Goal: Communication & Community: Answer question/provide support

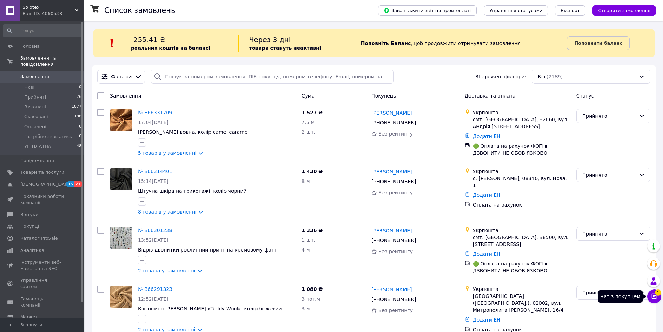
click at [653, 296] on icon at bounding box center [654, 296] width 7 height 7
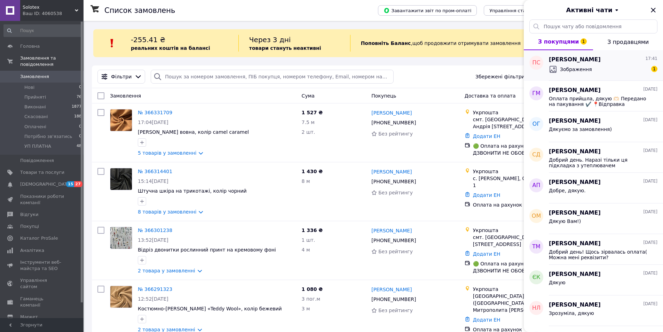
click at [596, 65] on div "Зображення 1" at bounding box center [603, 69] width 109 height 11
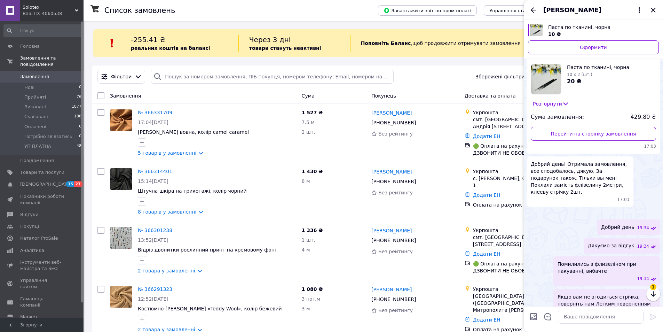
scroll to position [850, 0]
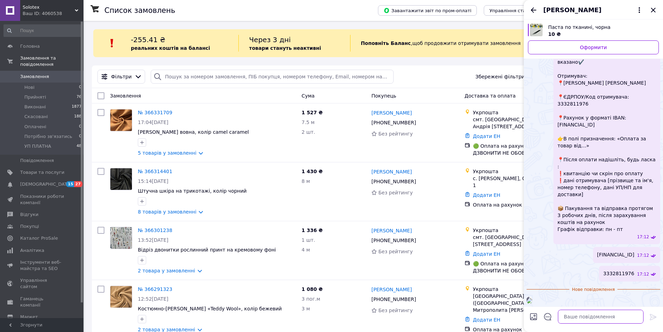
click at [597, 321] on textarea at bounding box center [601, 316] width 86 height 14
paste textarea "Оплата прийшла, дякую 🫶🏻 Передано на пакування ✔️ 📍Відправка протягом 3 робочих…"
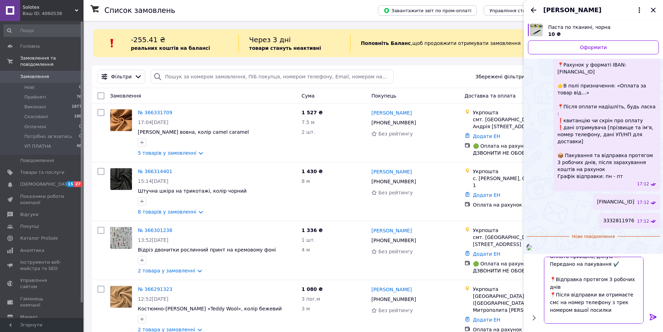
scroll to position [0, 0]
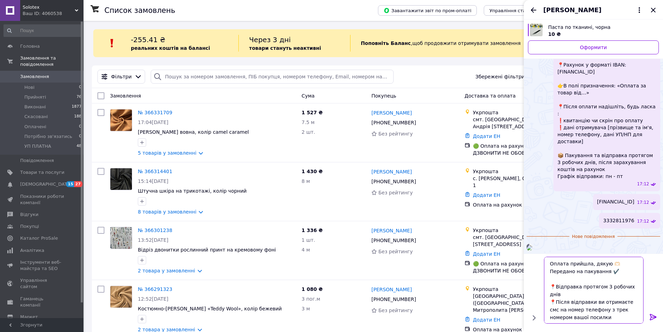
drag, startPoint x: 550, startPoint y: 284, endPoint x: 592, endPoint y: 308, distance: 48.5
click at [592, 308] on textarea "Оплата прийшла, дякую 🫶🏻 Передано на пакування ✔️ 📍Відправка протягом 3 робочих…" at bounding box center [593, 289] width 99 height 67
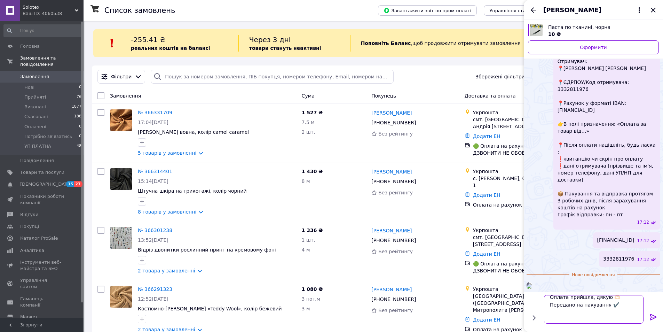
type textarea "Оплата прийшла, дякую 🫶🏻 Передано на пакування ✔️ Дякуємо за замовлення 🫶🏻 Гарн…"
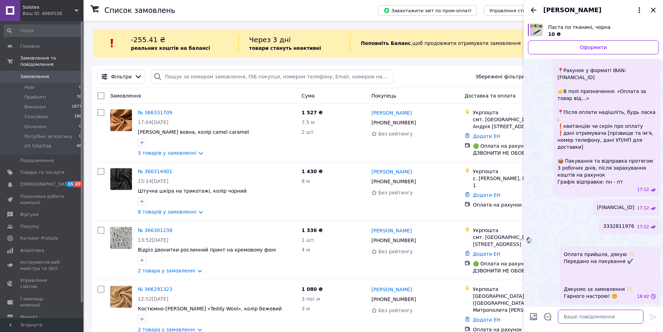
scroll to position [940, 0]
click at [206, 93] on div "Замовлення" at bounding box center [203, 95] width 192 height 13
click at [655, 9] on icon "Закрити" at bounding box center [653, 10] width 8 height 8
